Goal: Find specific page/section: Find specific page/section

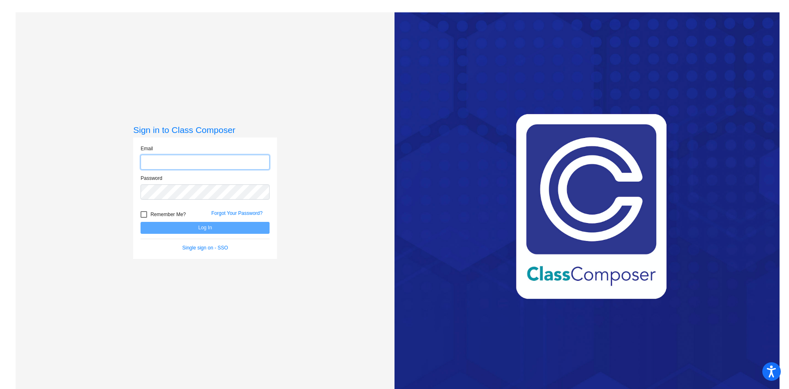
type input "[EMAIL_ADDRESS][PERSON_NAME][DOMAIN_NAME]"
click at [232, 228] on button "Log In" at bounding box center [205, 228] width 129 height 12
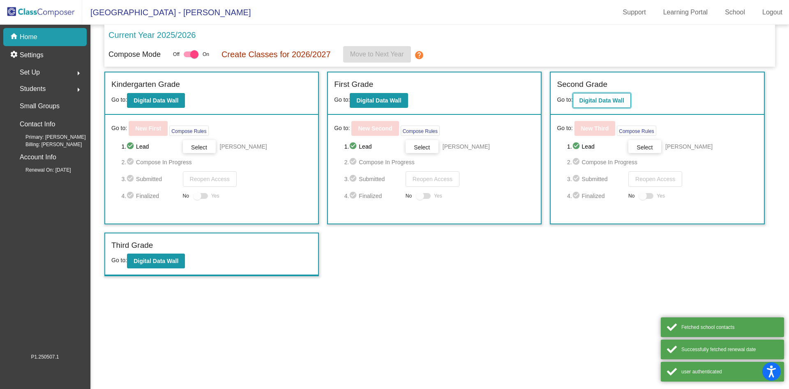
click at [595, 96] on button "Digital Data Wall" at bounding box center [602, 100] width 58 height 15
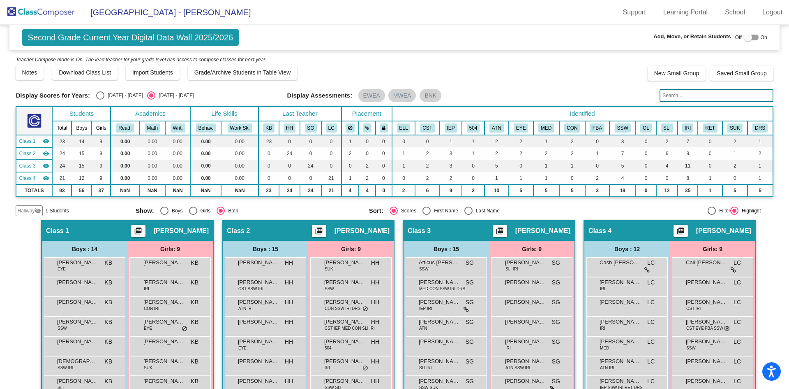
click at [690, 95] on input "text" at bounding box center [716, 95] width 113 height 13
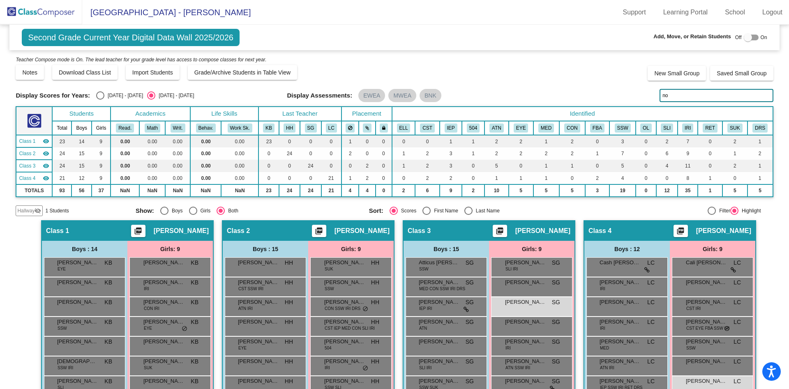
type input "nor"
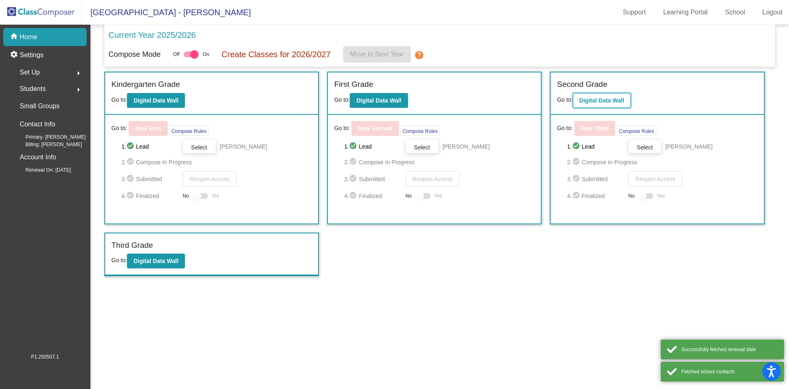
click at [601, 96] on button "Digital Data Wall" at bounding box center [602, 100] width 58 height 15
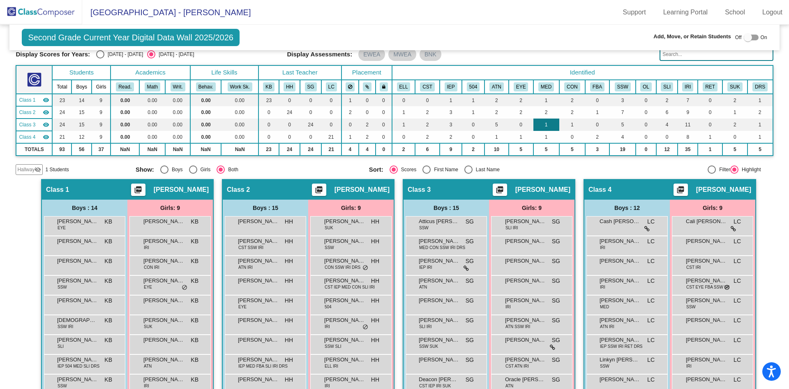
scroll to position [82, 0]
